Goal: Information Seeking & Learning: Learn about a topic

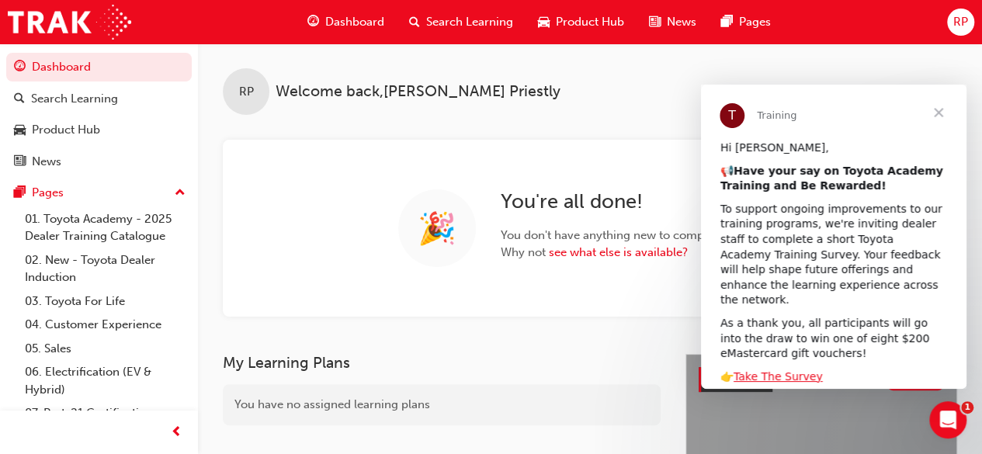
click at [456, 19] on span "Search Learning" at bounding box center [469, 22] width 87 height 18
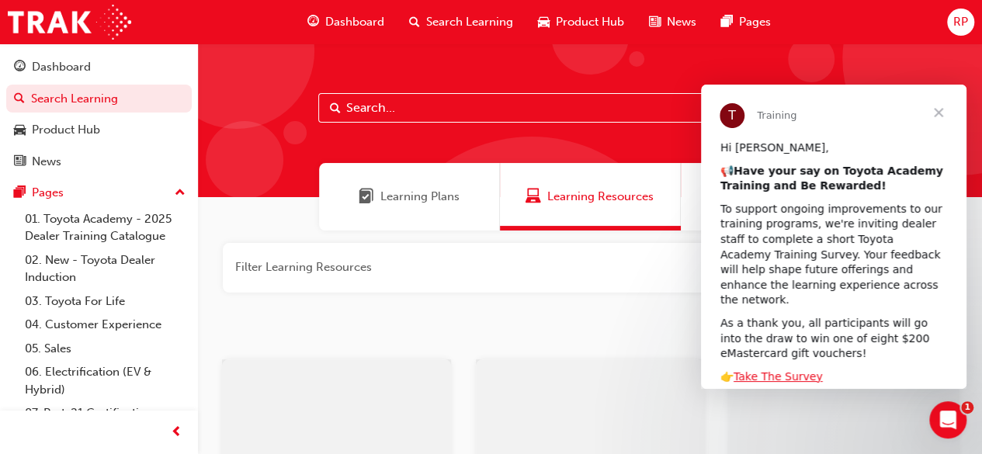
click at [391, 111] on input "text" at bounding box center [589, 107] width 543 height 29
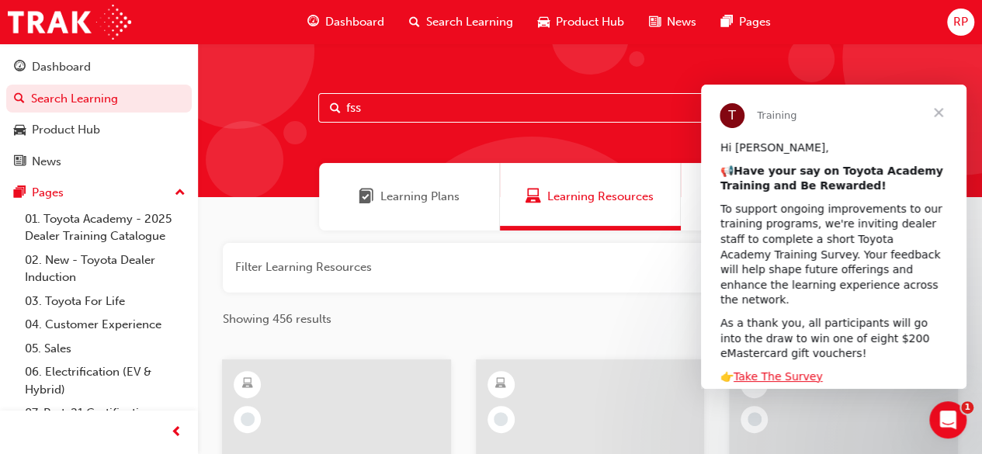
type input "fss"
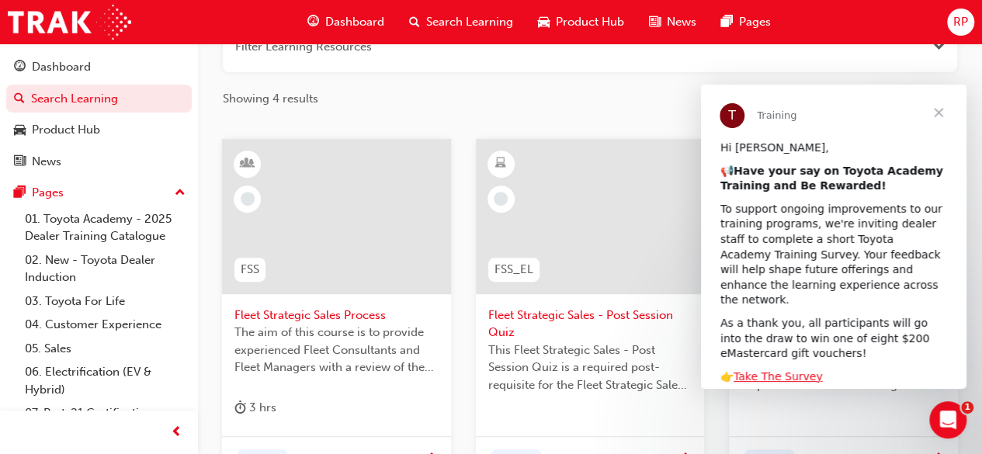
scroll to position [233, 0]
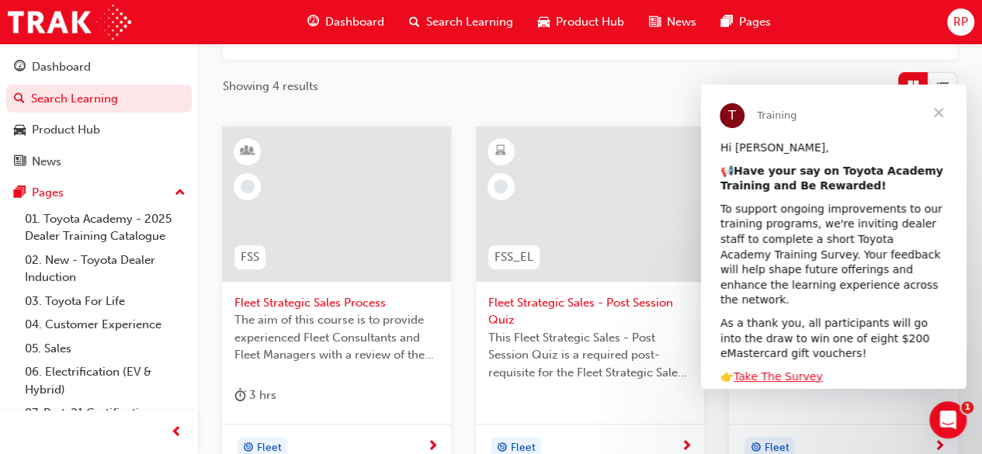
click at [314, 301] on span "Fleet Strategic Sales Process" at bounding box center [336, 303] width 204 height 18
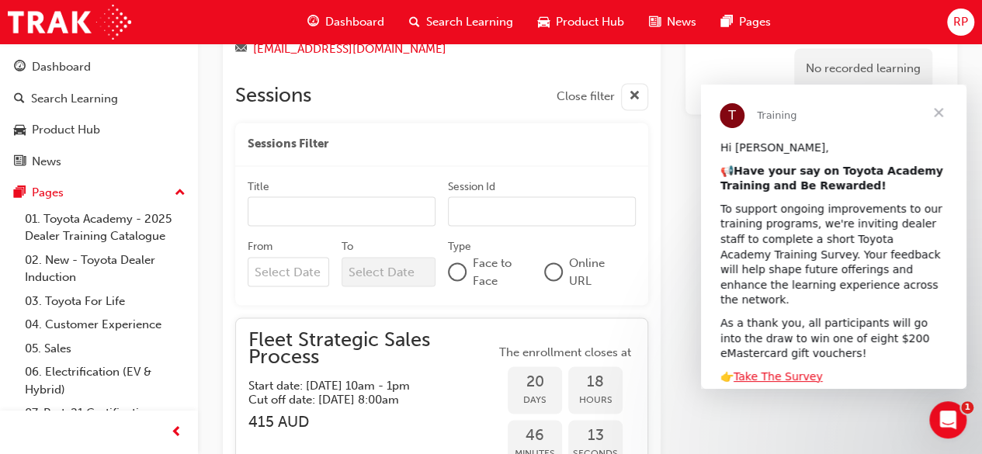
scroll to position [1514, 0]
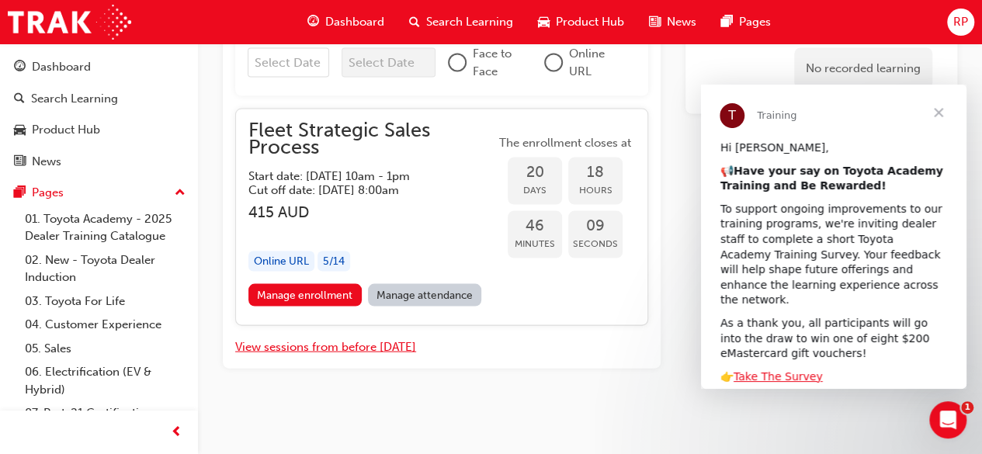
click at [310, 345] on button "View sessions from before [DATE]" at bounding box center [325, 347] width 181 height 18
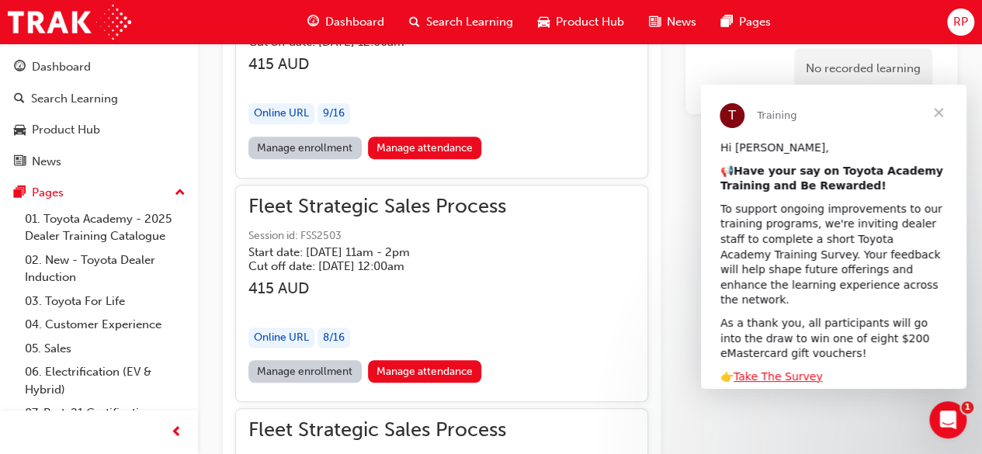
scroll to position [6438, 0]
